Goal: Task Accomplishment & Management: Manage account settings

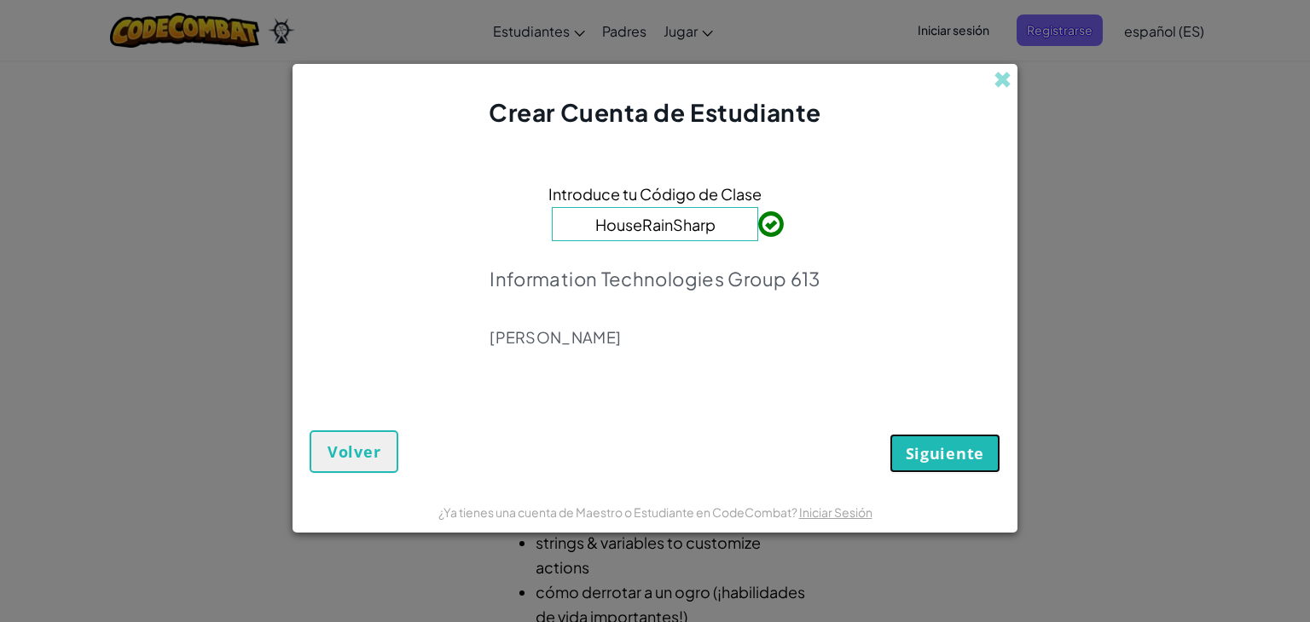
click at [975, 445] on span "Siguiente" at bounding box center [944, 453] width 78 height 20
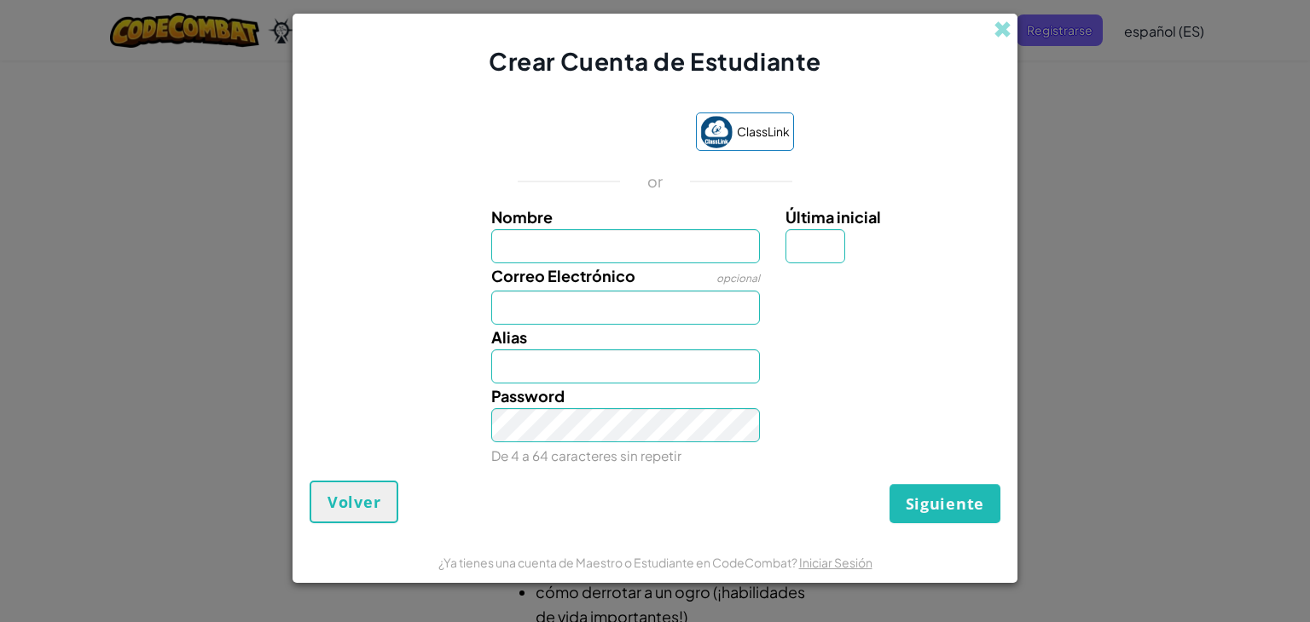
click at [1037, 279] on div "Crear Cuenta de Estudiante ClassLink or Nombre Última inicial Correo Electrónic…" at bounding box center [655, 311] width 1310 height 622
click at [1000, 29] on span at bounding box center [1002, 29] width 18 height 18
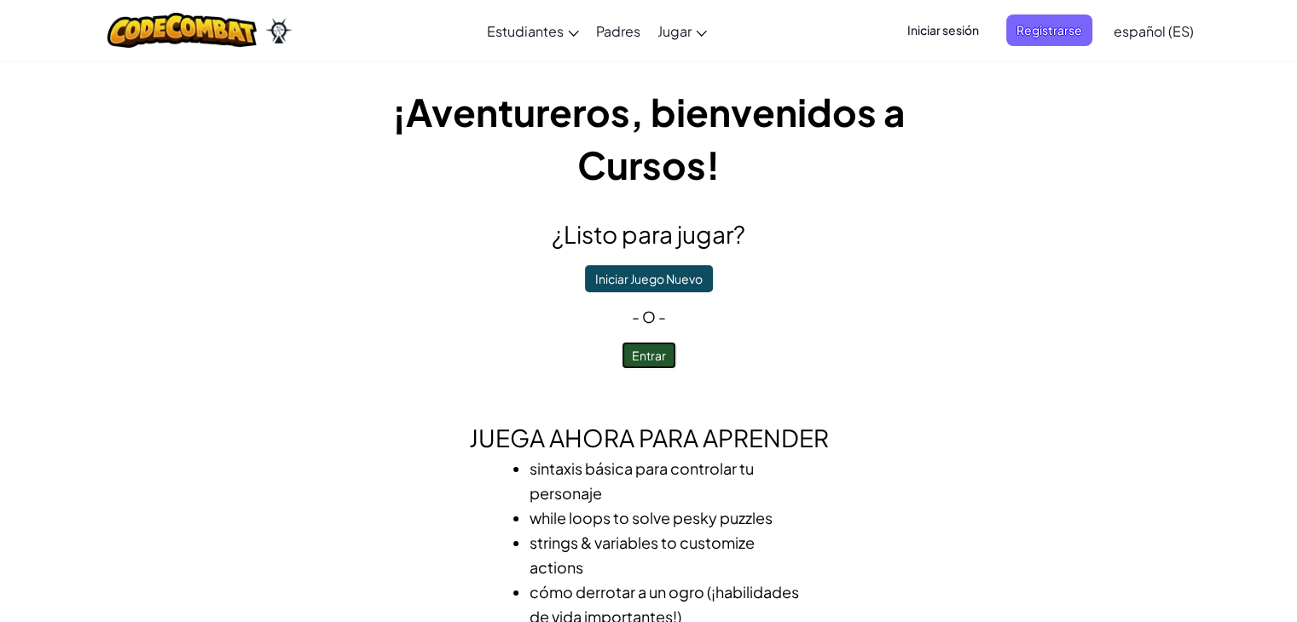
click at [649, 349] on button "Entrar" at bounding box center [649, 355] width 55 height 27
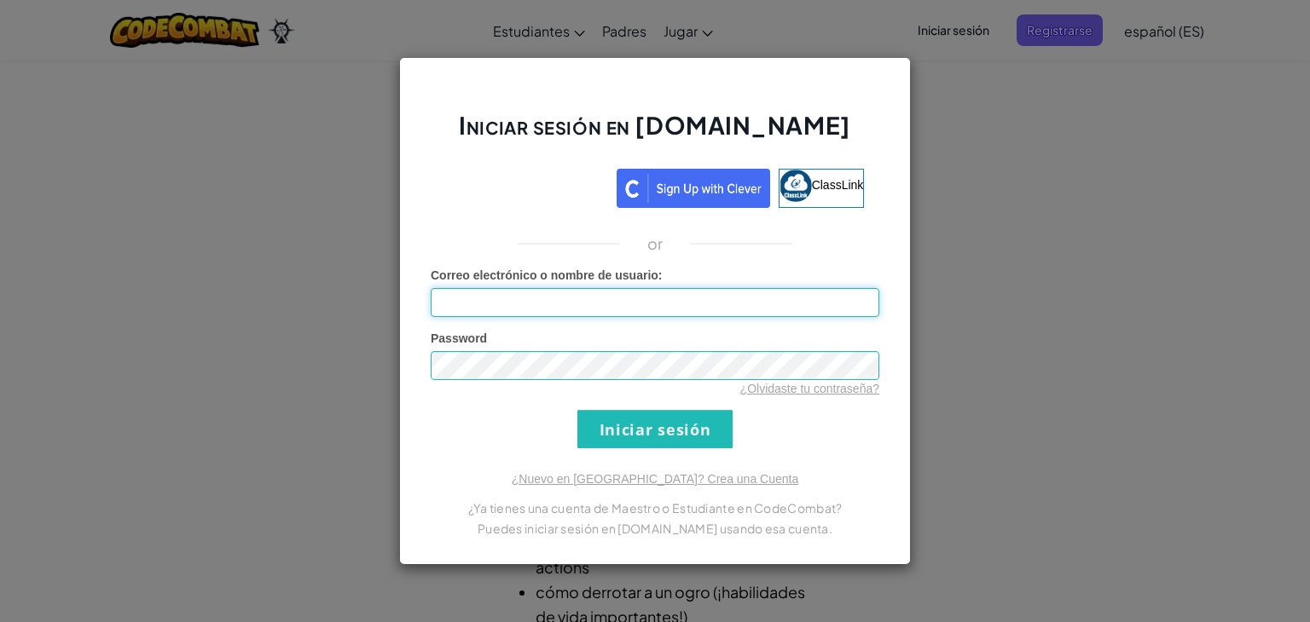
click at [634, 291] on input "Correo electrónico o nombre de usuario :" at bounding box center [655, 302] width 448 height 29
type input "[EMAIL_ADDRESS][DOMAIN_NAME]"
click at [577, 410] on input "Iniciar sesión" at bounding box center [654, 429] width 155 height 38
